Goal: Find specific page/section: Find specific page/section

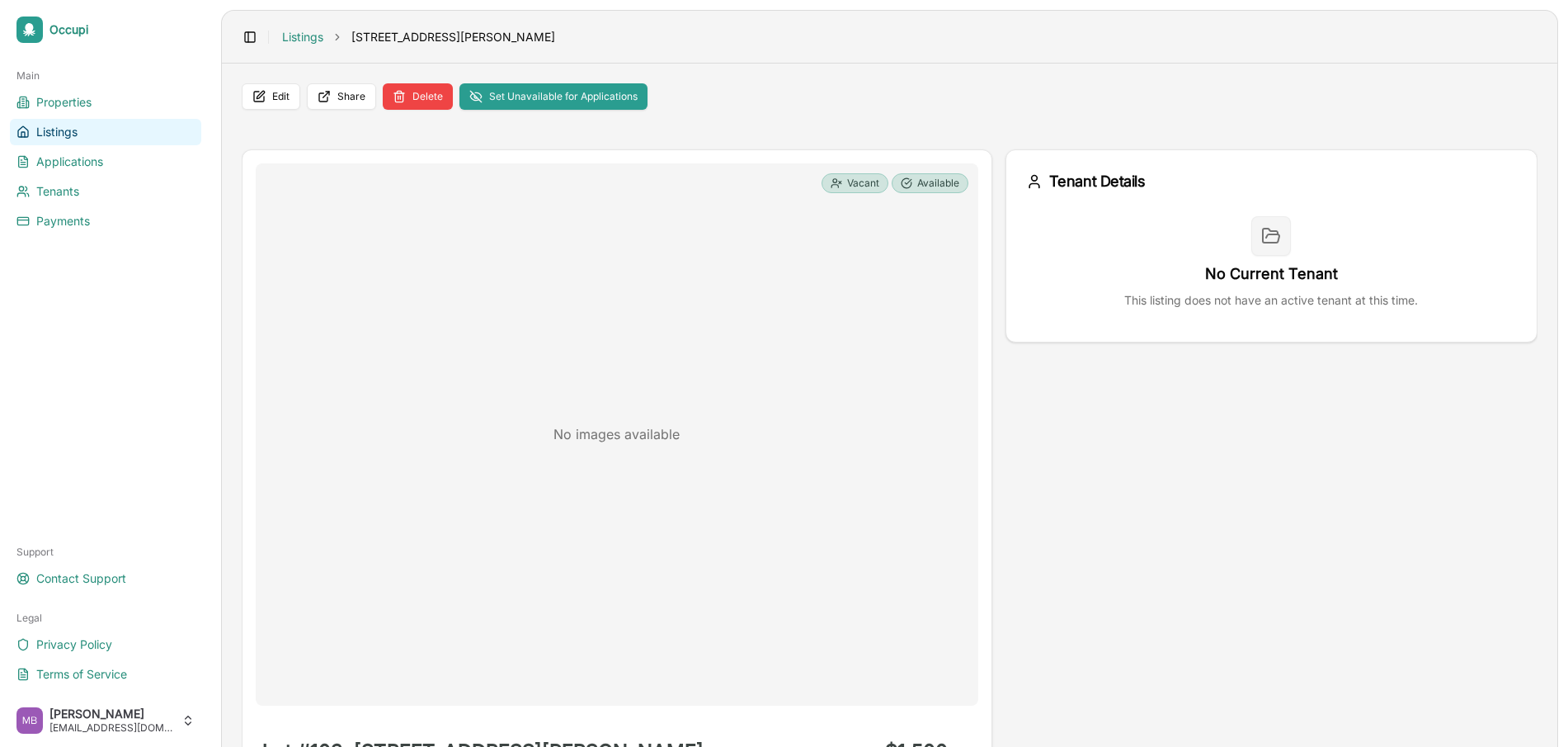
click at [420, 139] on div "No images available Vacant Available Lot #103, 14393 Montgomery Road Cincinnati…" at bounding box center [889, 610] width 1296 height 961
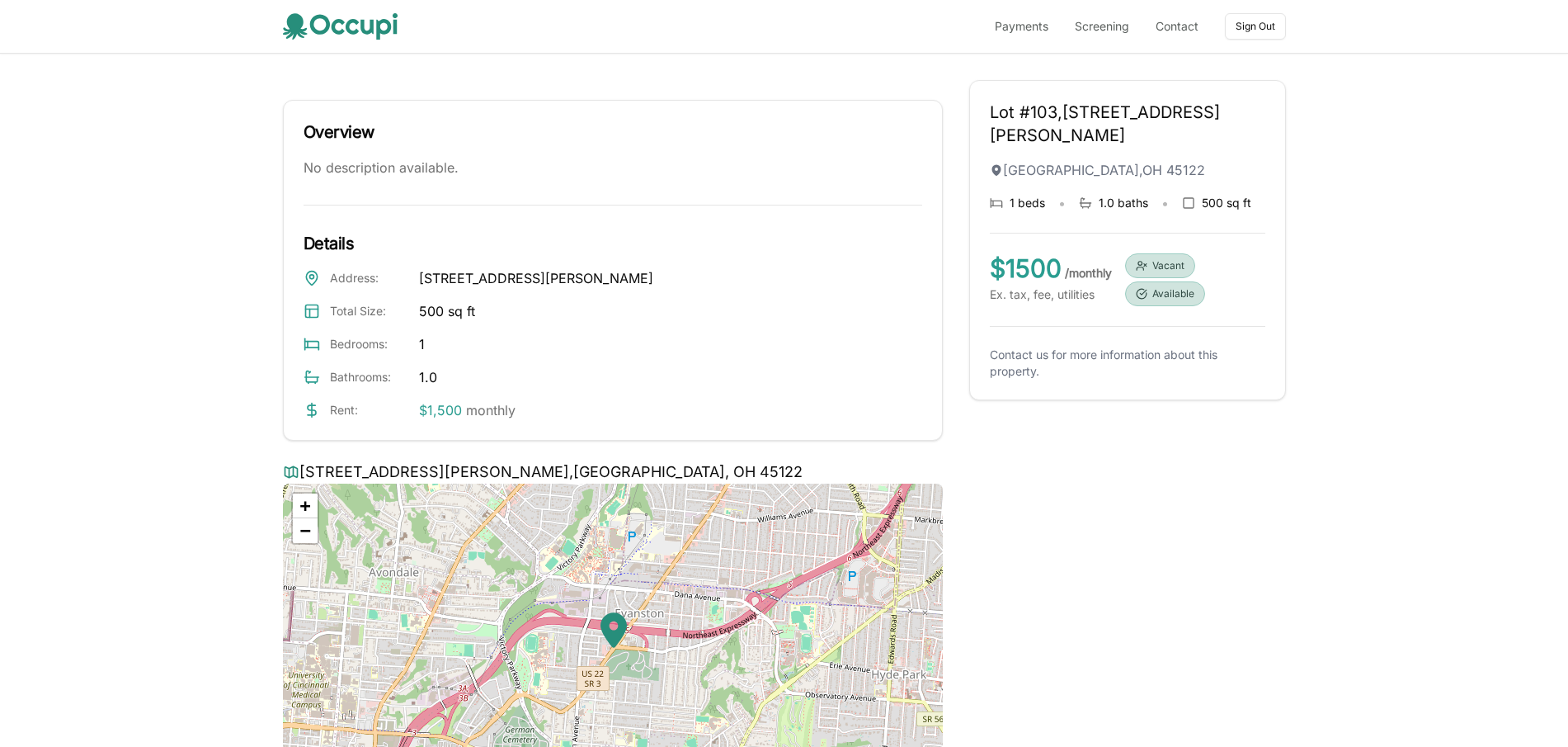
drag, startPoint x: 177, startPoint y: 205, endPoint x: 173, endPoint y: 78, distance: 127.1
click at [177, 205] on div "Lot #103, [STREET_ADDRESS][PERSON_NAME] 1 beds • 1.0 baths • 500 sq ft $ 1500 /…" at bounding box center [784, 446] width 1568 height 786
click at [232, 247] on div "Lot #103, [STREET_ADDRESS][PERSON_NAME] 1 beds • 1.0 baths • 500 sq ft $ 1500 /…" at bounding box center [784, 446] width 1568 height 786
